Goal: Navigation & Orientation: Find specific page/section

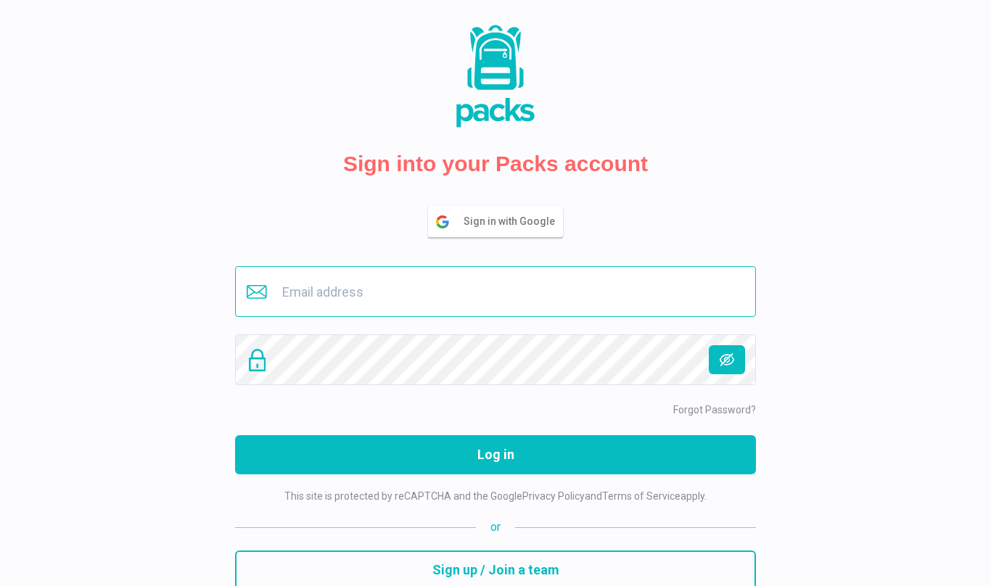
type input "[EMAIL_ADDRESS][DOMAIN_NAME]"
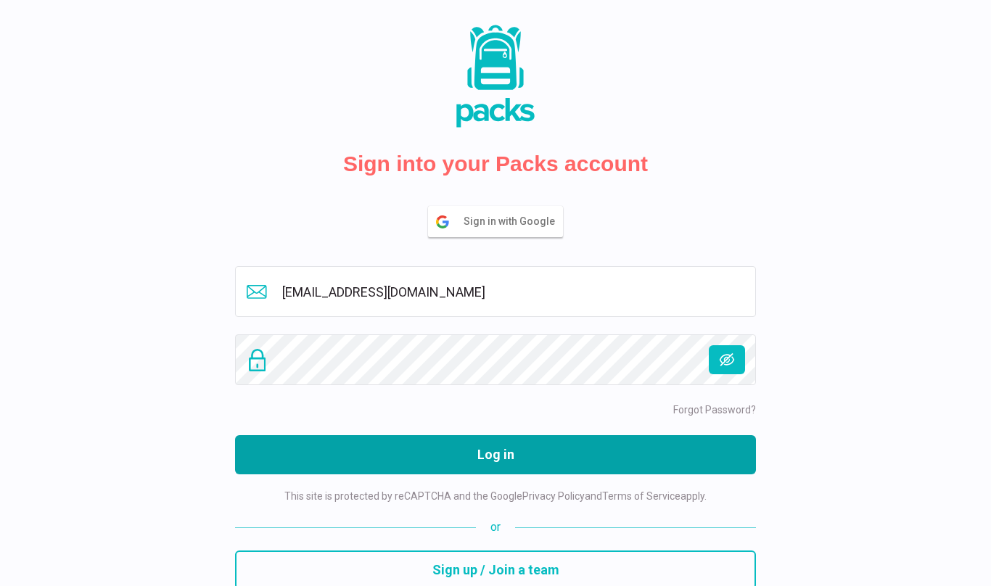
click at [486, 467] on button "Log in" at bounding box center [495, 454] width 521 height 39
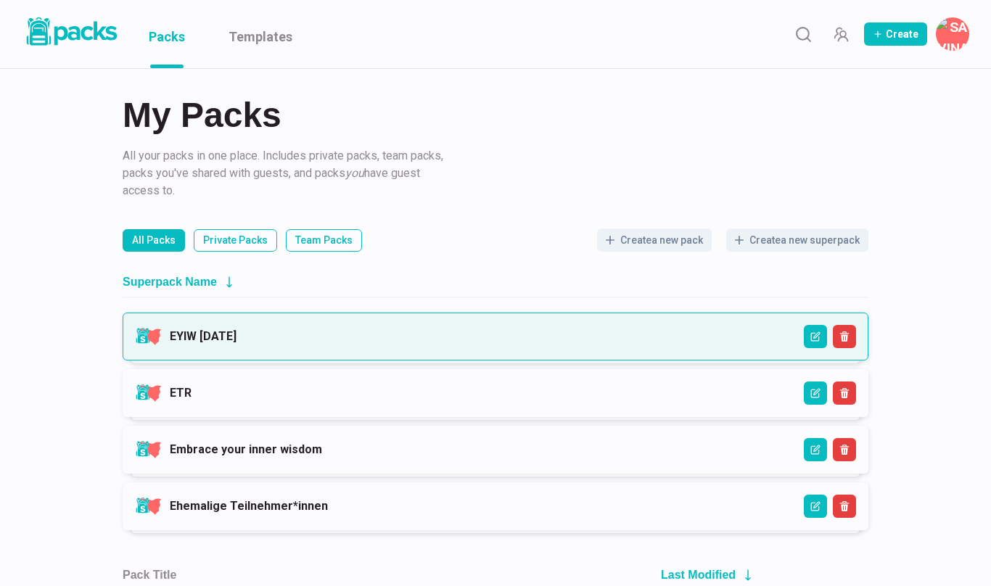
click at [237, 341] on link "EYIW [DATE]" at bounding box center [203, 336] width 67 height 14
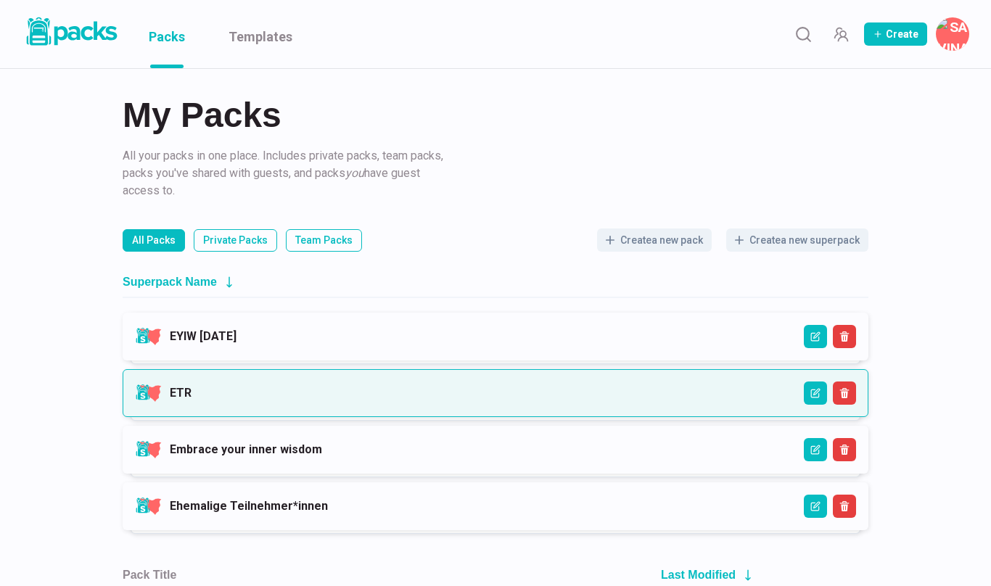
click at [192, 396] on link "ETR" at bounding box center [181, 393] width 22 height 14
